Goal: Find specific page/section: Find specific page/section

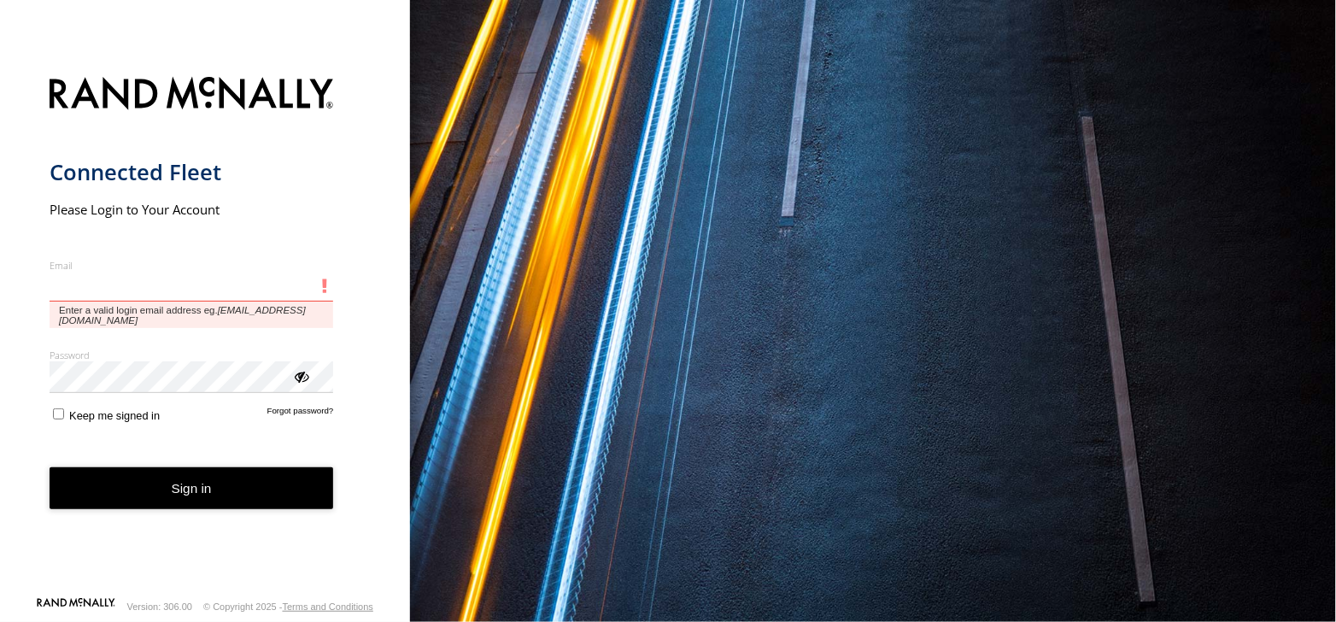
type input "**********"
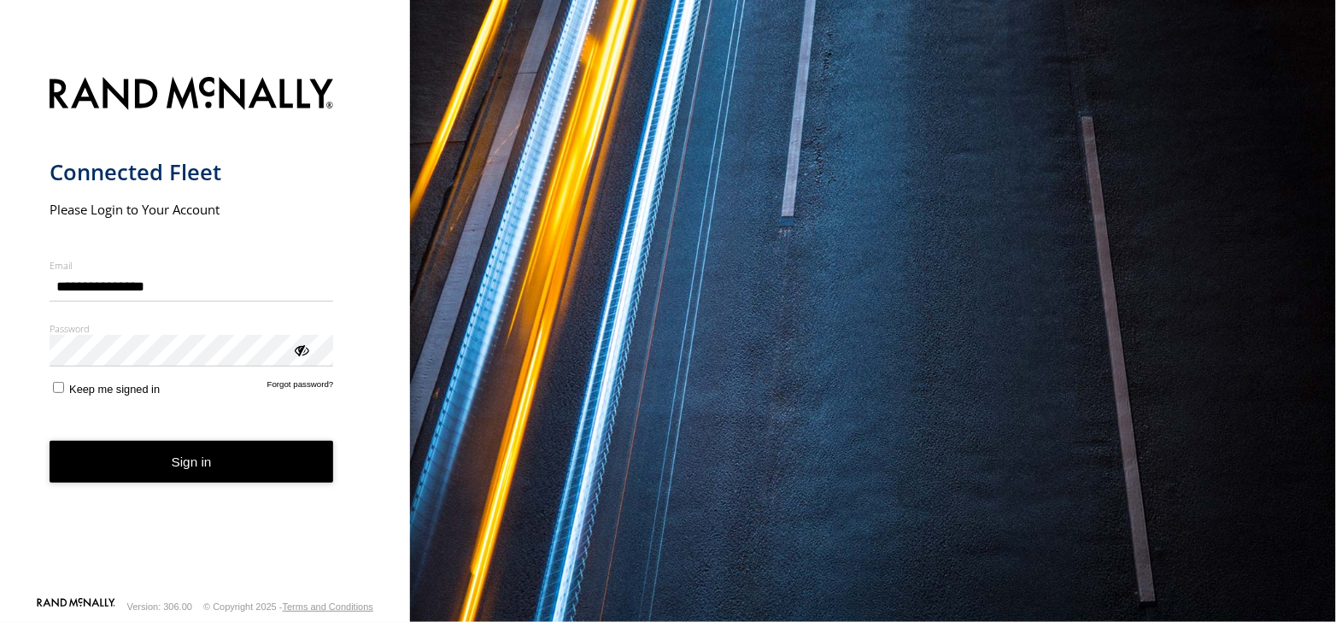
click at [167, 479] on button "Sign in" at bounding box center [192, 462] width 284 height 42
click at [172, 466] on button "Sign in" at bounding box center [192, 462] width 284 height 42
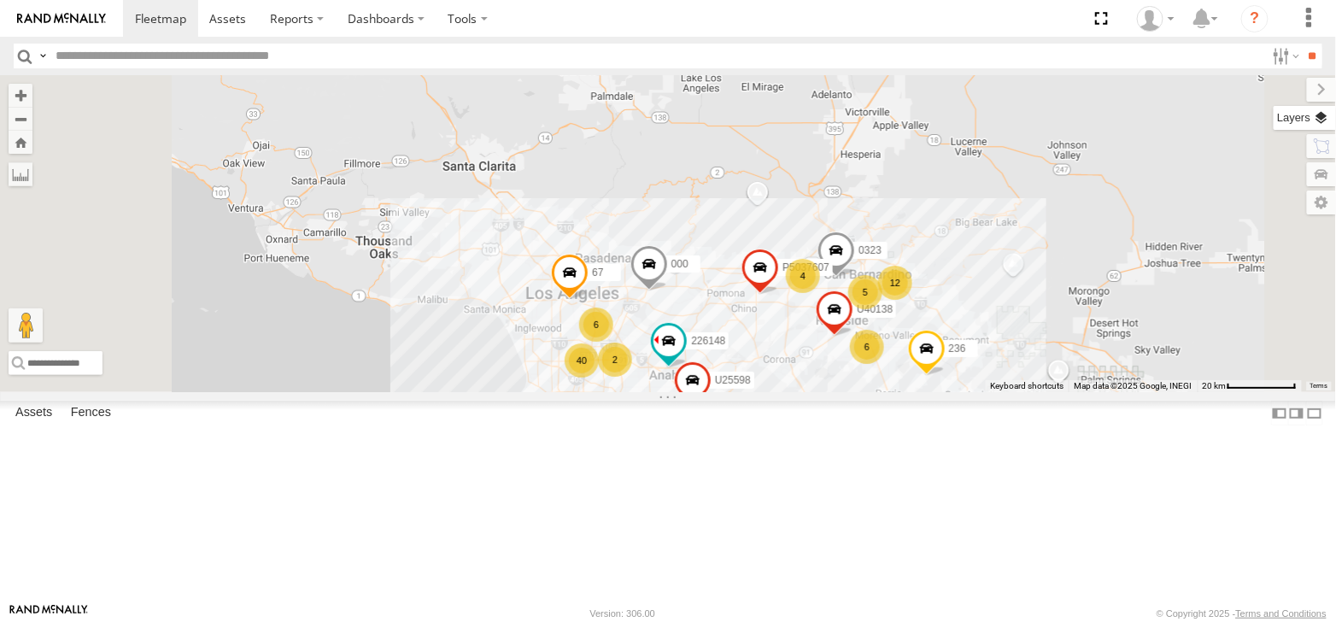
click at [1309, 116] on label at bounding box center [1305, 118] width 62 height 24
click at [0, 0] on label at bounding box center [0, 0] width 0 height 0
click at [0, 0] on span "Satellite + Roadmap" at bounding box center [0, 0] width 0 height 0
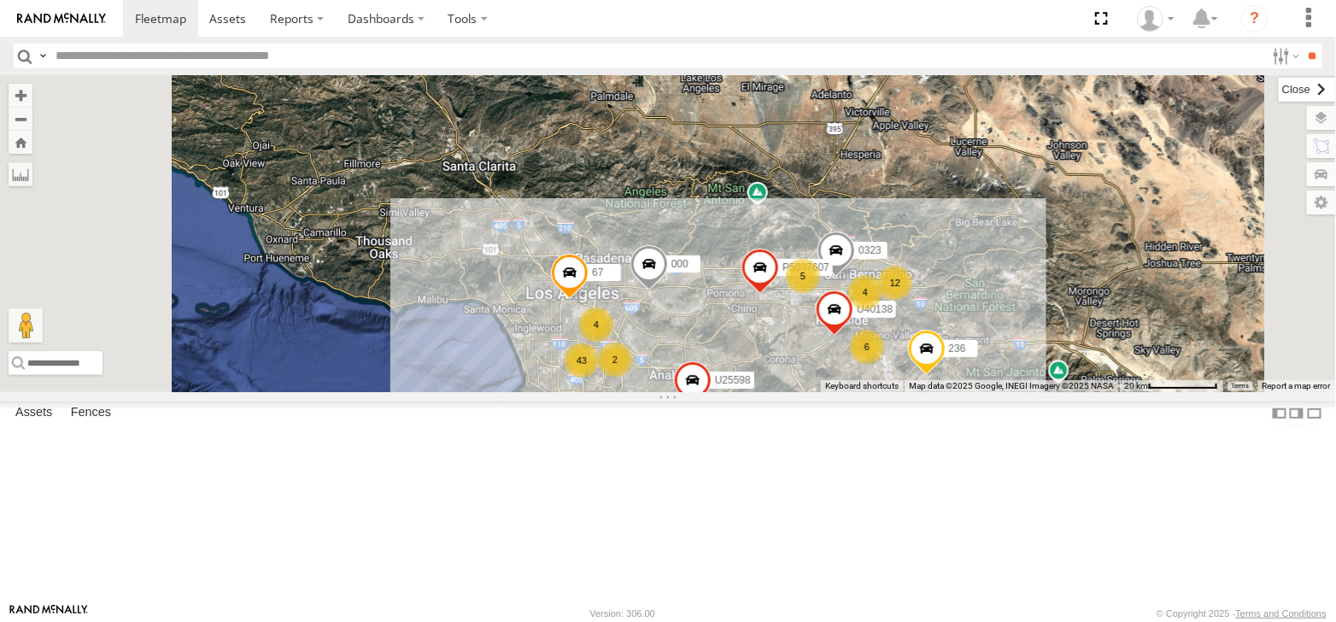
click at [1279, 89] on label at bounding box center [1307, 90] width 57 height 24
